Goal: Information Seeking & Learning: Learn about a topic

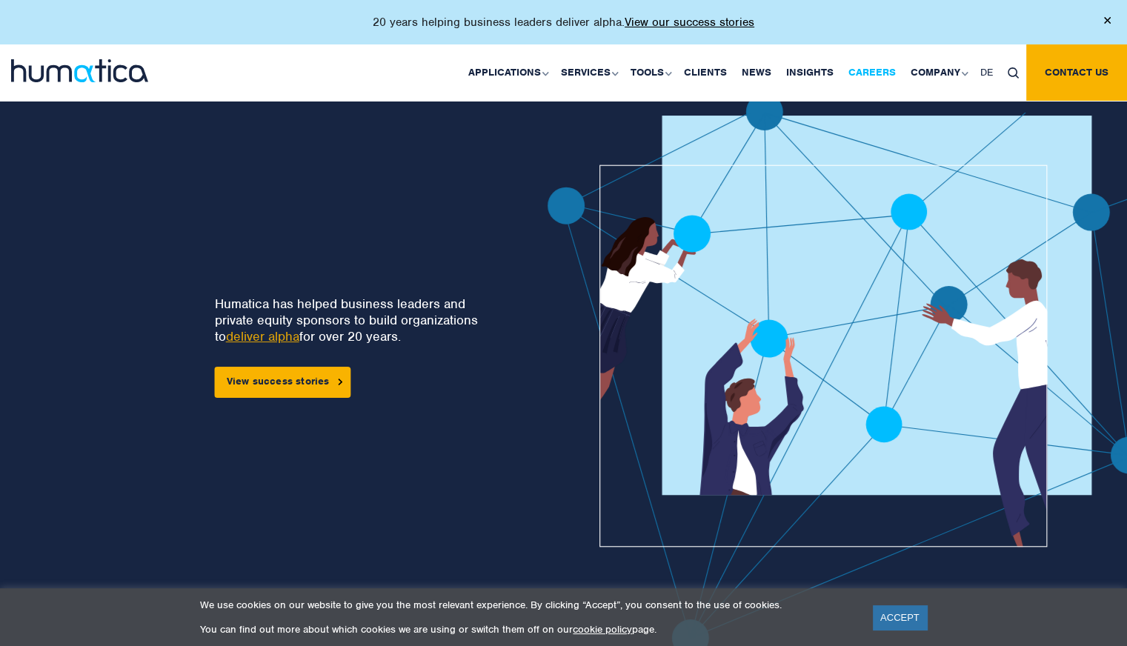
click at [847, 78] on link "Careers" at bounding box center [872, 72] width 62 height 56
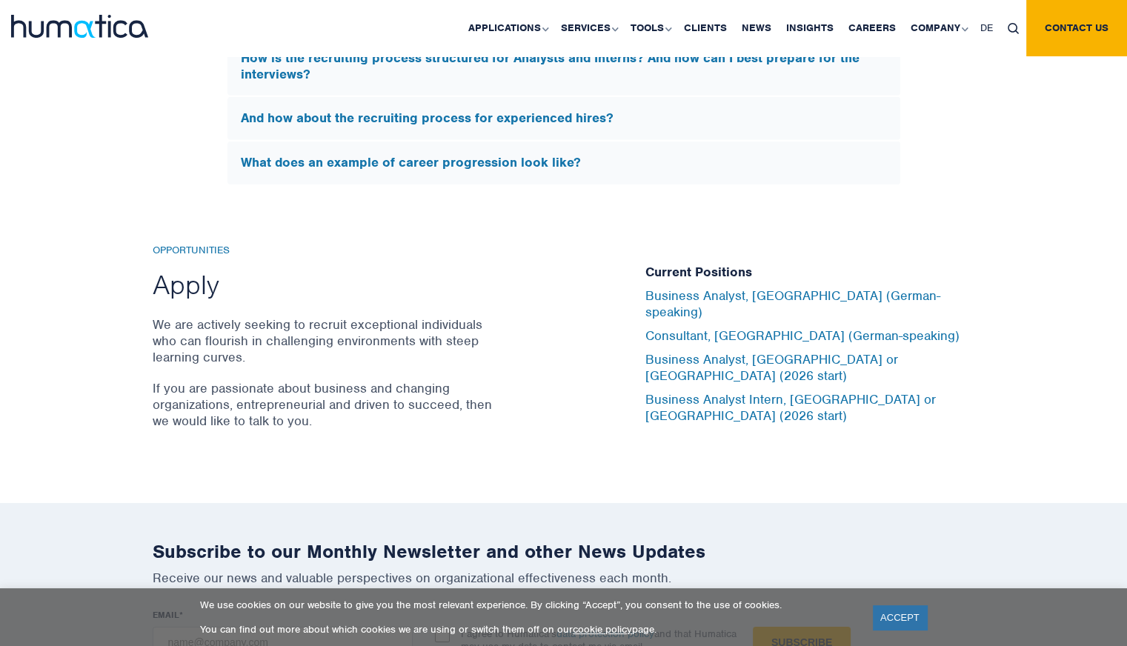
scroll to position [4763, 0]
click at [791, 391] on link "Business Analyst Intern, [GEOGRAPHIC_DATA] or [GEOGRAPHIC_DATA] (2026 start)" at bounding box center [790, 407] width 290 height 33
click at [781, 391] on link "Business Analyst Intern, [GEOGRAPHIC_DATA] or [GEOGRAPHIC_DATA] (2026 start)" at bounding box center [790, 407] width 290 height 33
click at [731, 391] on link "Business Analyst Intern, [GEOGRAPHIC_DATA] or [GEOGRAPHIC_DATA] (2026 start)" at bounding box center [790, 407] width 290 height 33
